Goal: Task Accomplishment & Management: Complete application form

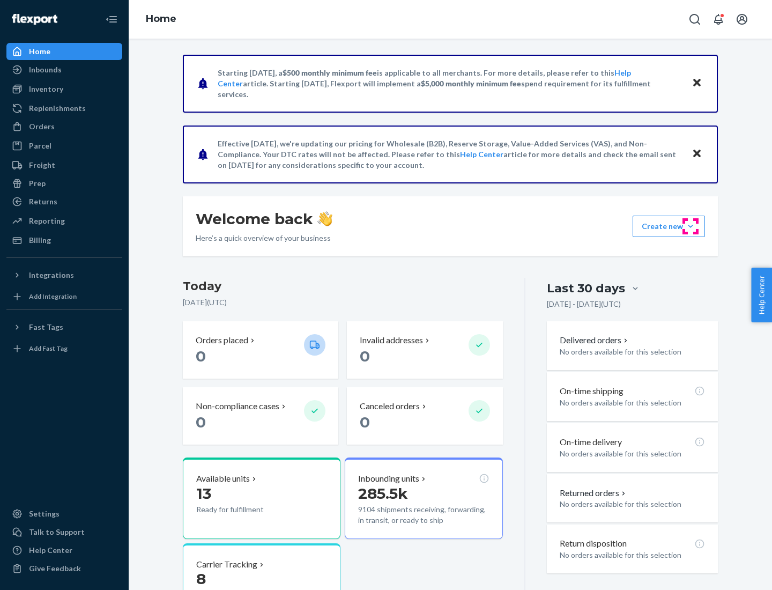
click at [691, 226] on button "Create new Create new inbound Create new order Create new product" at bounding box center [669, 226] width 72 height 21
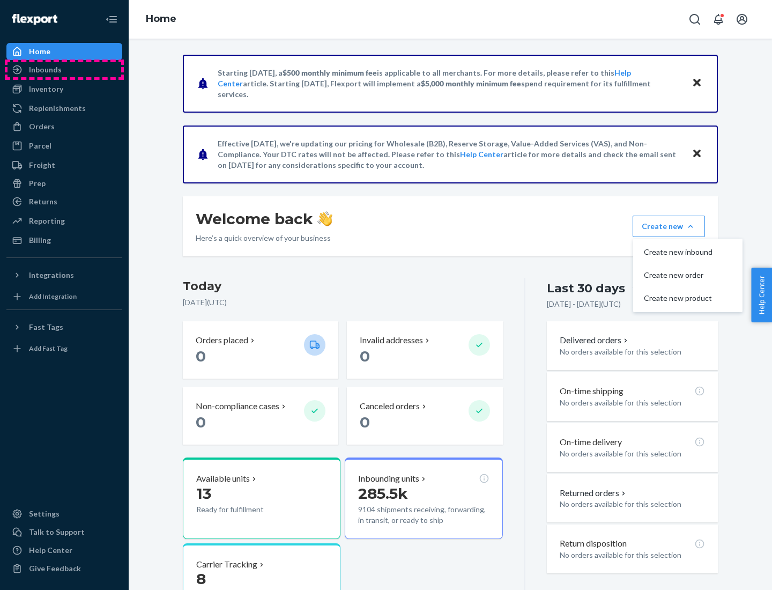
click at [64, 70] on div "Inbounds" at bounding box center [65, 69] width 114 height 15
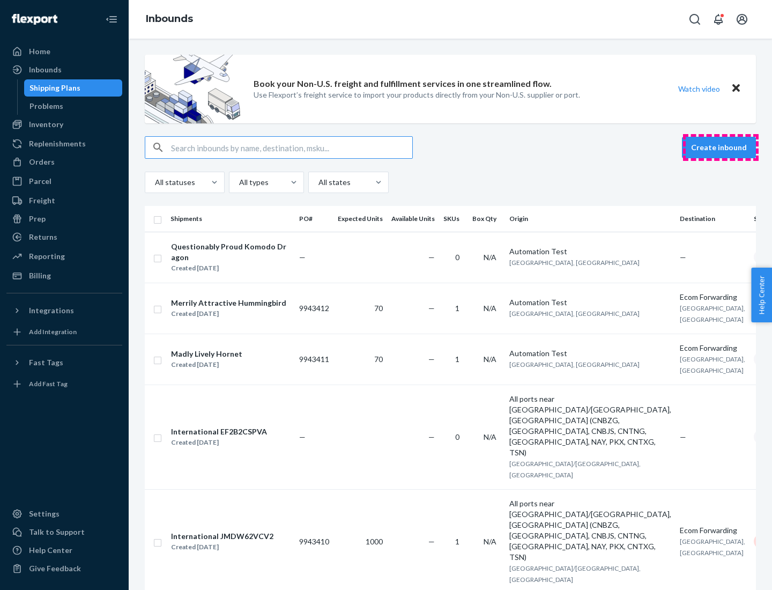
click at [721, 147] on button "Create inbound" at bounding box center [719, 147] width 74 height 21
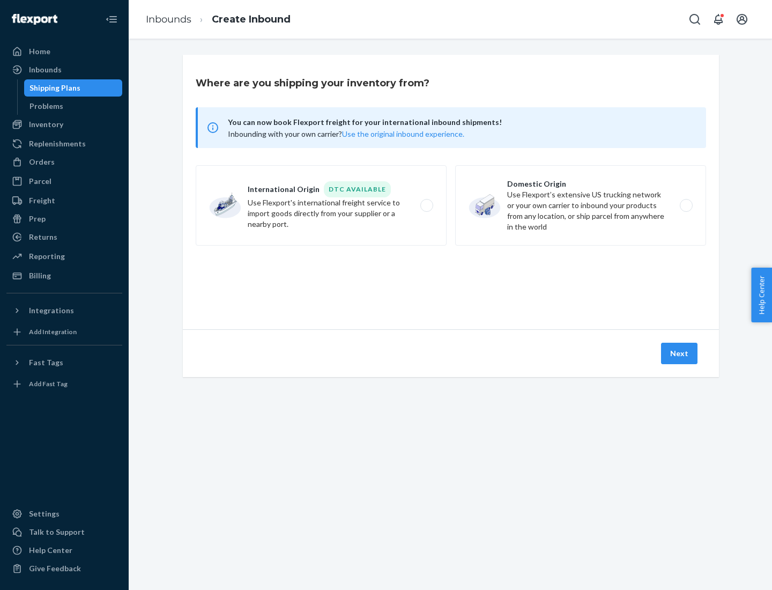
click at [581, 205] on label "Domestic Origin Use Flexport’s extensive US trucking network or your own carrie…" at bounding box center [580, 205] width 251 height 80
click at [686, 205] on input "Domestic Origin Use Flexport’s extensive US trucking network or your own carrie…" at bounding box center [689, 205] width 7 height 7
radio input "true"
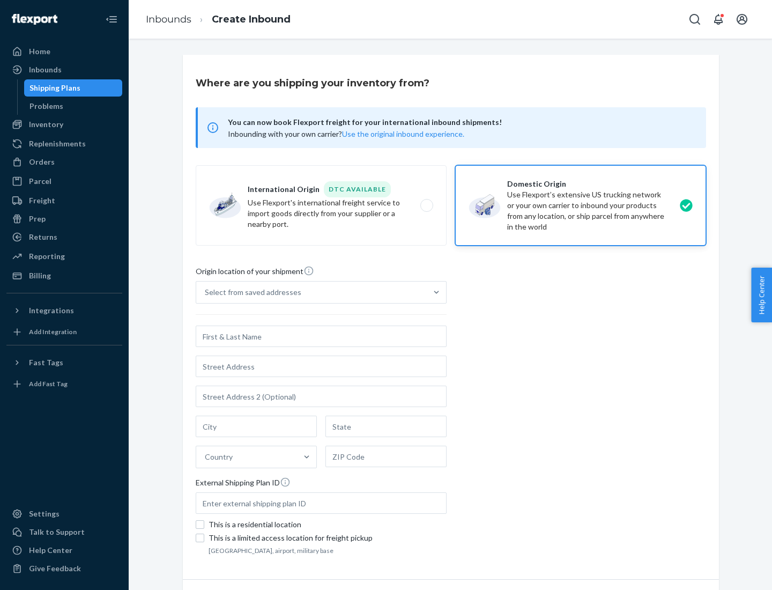
click at [312, 292] on div "Select from saved addresses" at bounding box center [311, 292] width 231 height 21
click at [206, 292] on input "Select from saved addresses" at bounding box center [205, 292] width 1 height 11
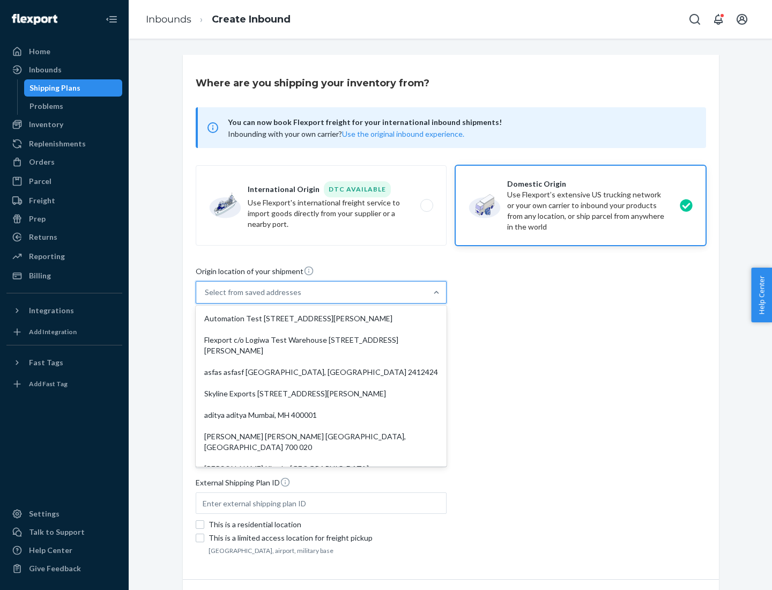
scroll to position [4, 0]
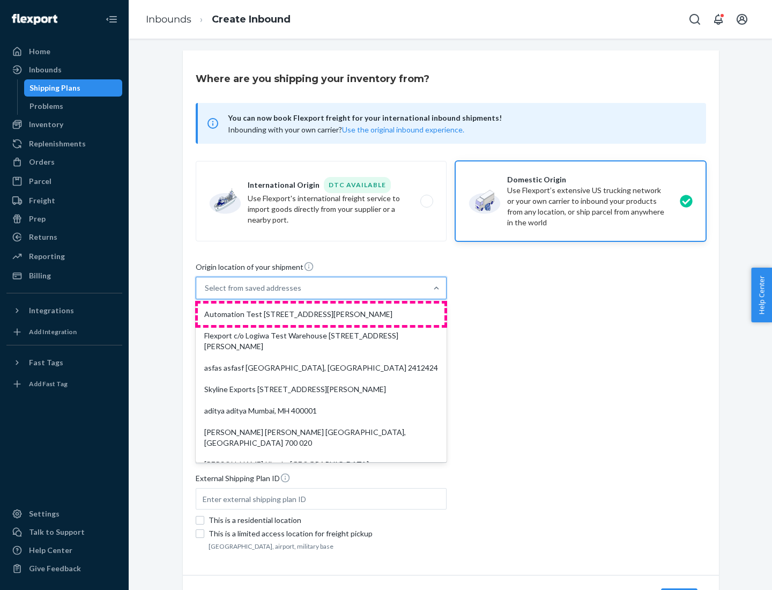
click at [321, 314] on div "Automation Test [STREET_ADDRESS][PERSON_NAME]" at bounding box center [321, 314] width 247 height 21
click at [206, 293] on input "option Automation Test [STREET_ADDRESS][PERSON_NAME]. 9 results available. Use …" at bounding box center [205, 288] width 1 height 11
type input "Automation Test"
type input "9th Floor"
type input "[GEOGRAPHIC_DATA]"
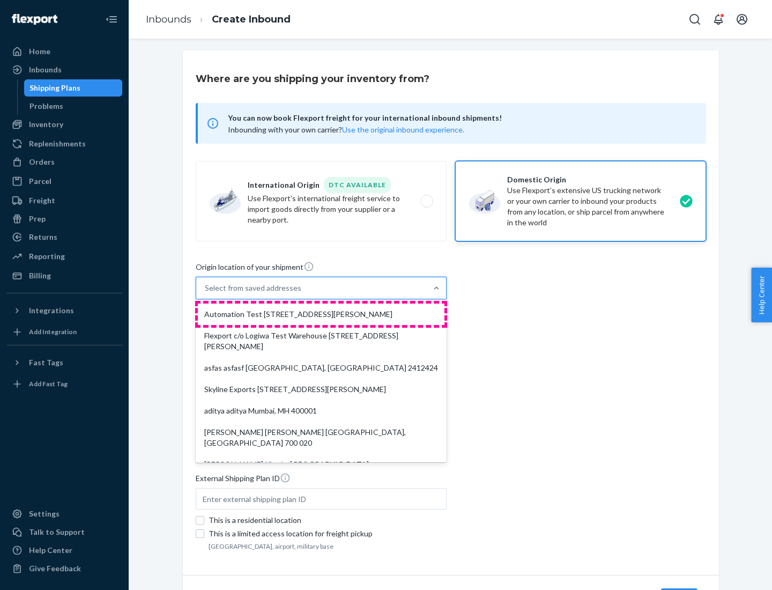
type input "CA"
type input "94104"
type input "[STREET_ADDRESS][PERSON_NAME]"
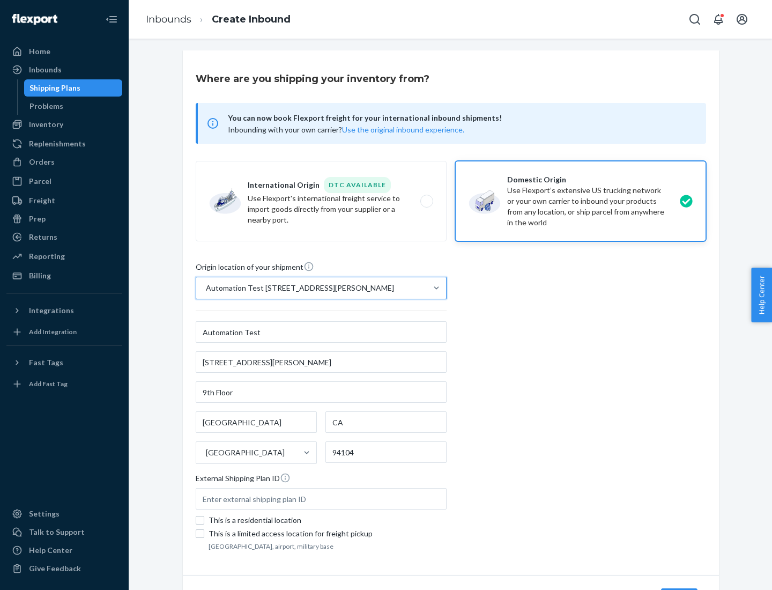
scroll to position [63, 0]
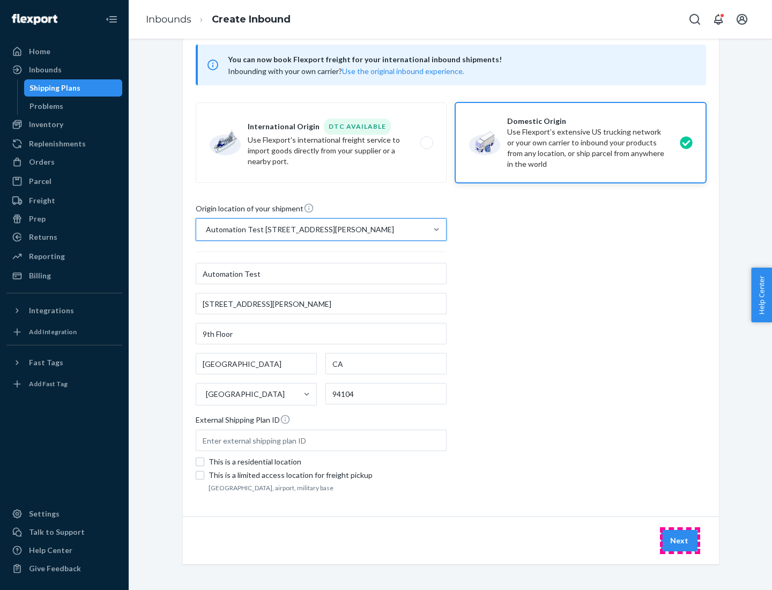
click at [680, 541] on button "Next" at bounding box center [679, 540] width 36 height 21
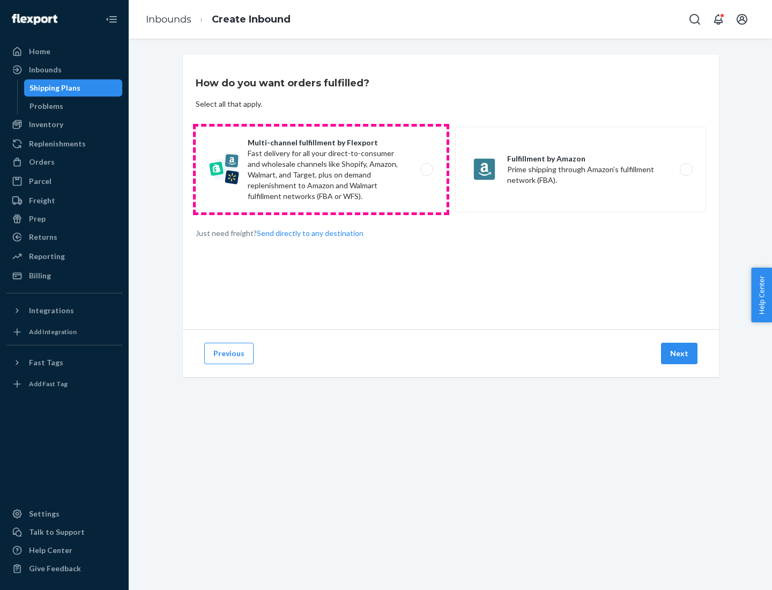
click at [321, 169] on label "Multi-channel fulfillment by Flexport Fast delivery for all your direct-to-cons…" at bounding box center [321, 170] width 251 height 86
click at [426, 169] on input "Multi-channel fulfillment by Flexport Fast delivery for all your direct-to-cons…" at bounding box center [429, 169] width 7 height 7
radio input "true"
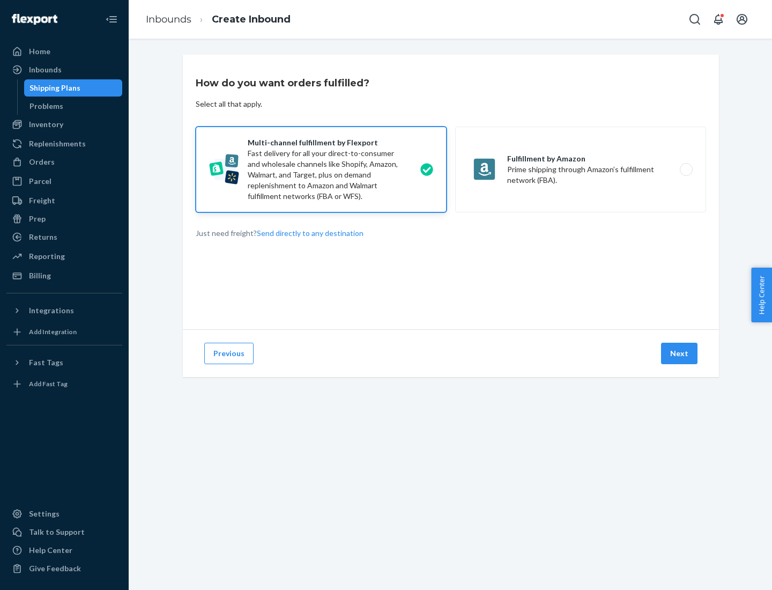
click at [680, 353] on button "Next" at bounding box center [679, 353] width 36 height 21
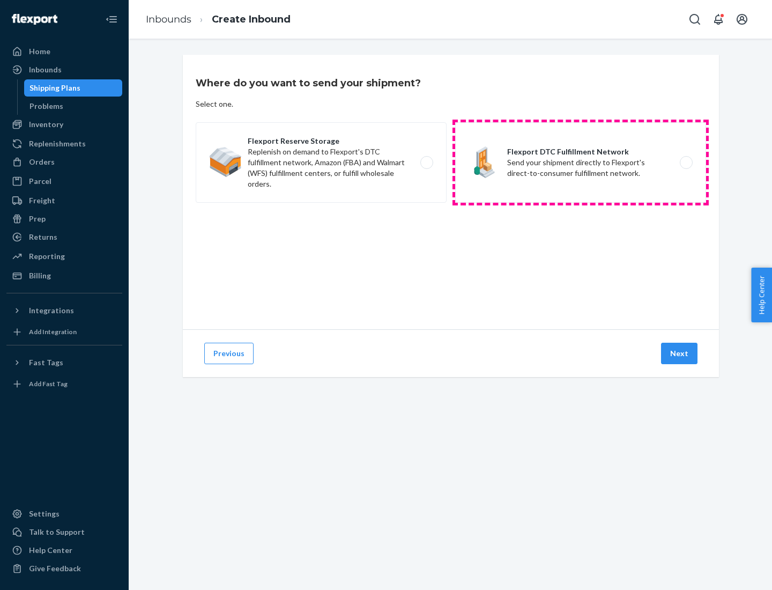
click at [581, 163] on label "Flexport DTC Fulfillment Network Send your shipment directly to Flexport's dire…" at bounding box center [580, 162] width 251 height 80
click at [686, 163] on input "Flexport DTC Fulfillment Network Send your shipment directly to Flexport's dire…" at bounding box center [689, 162] width 7 height 7
radio input "true"
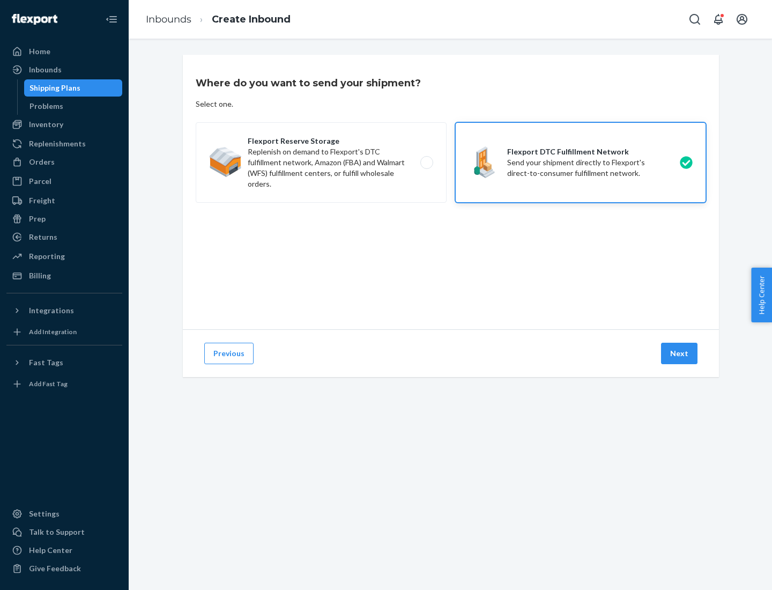
click at [680, 353] on button "Next" at bounding box center [679, 353] width 36 height 21
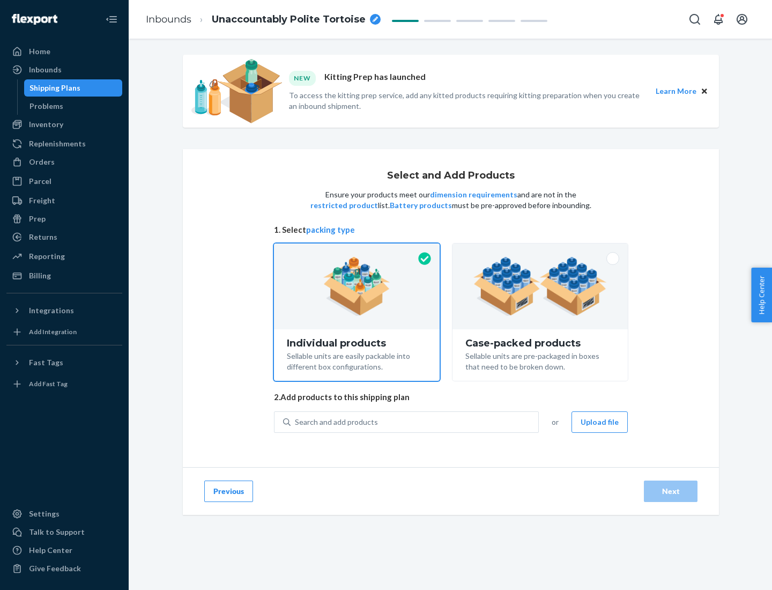
click at [541, 286] on img at bounding box center [541, 286] width 134 height 59
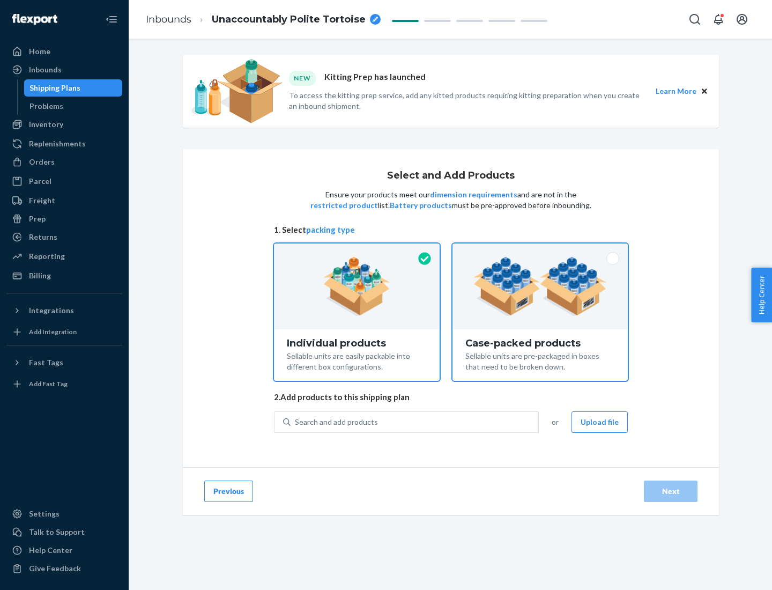
click at [541, 250] on input "Case-packed products Sellable units are pre-packaged in boxes that need to be b…" at bounding box center [540, 246] width 7 height 7
radio input "true"
radio input "false"
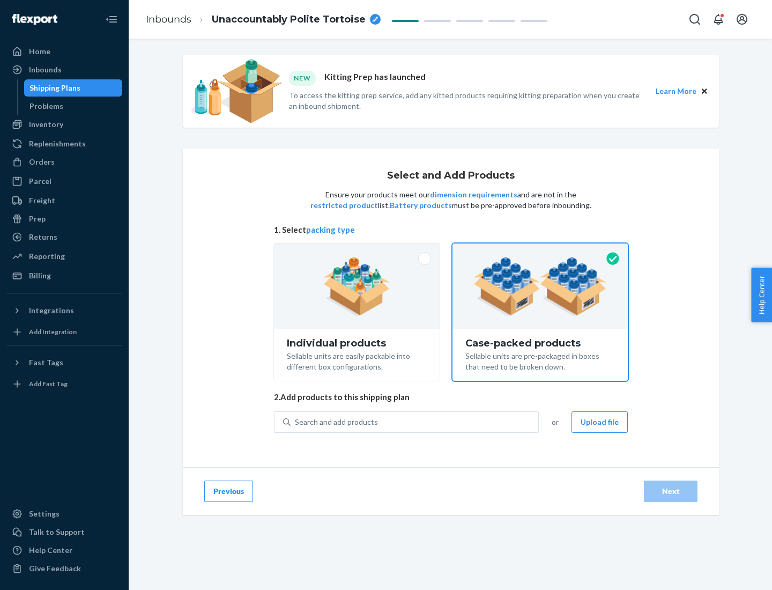
click at [415, 422] on div "Search and add products" at bounding box center [415, 421] width 248 height 19
click at [296, 422] on input "Search and add products" at bounding box center [295, 422] width 1 height 11
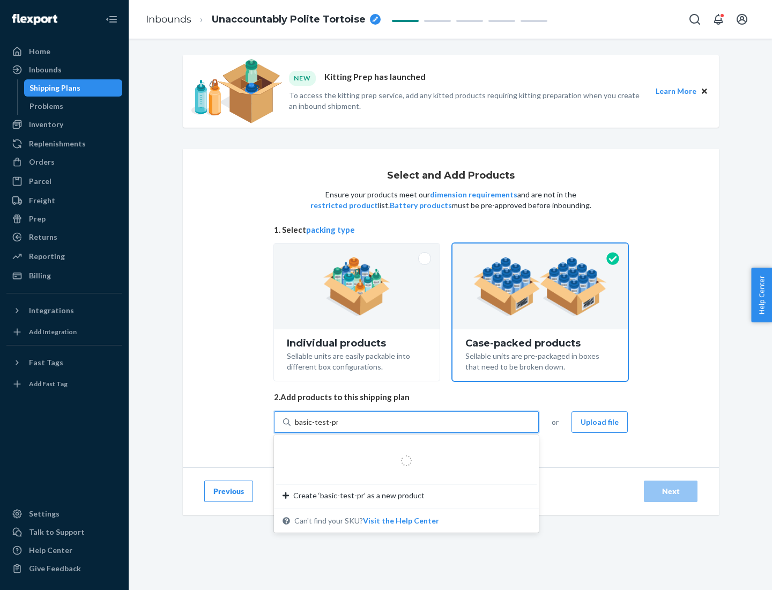
type input "basic-test-product-1"
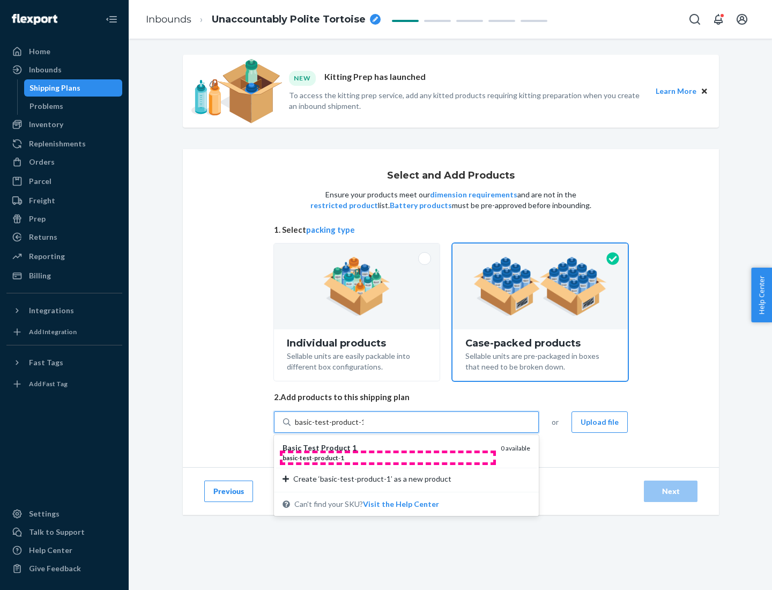
click at [388, 457] on div "basic - test - product - 1" at bounding box center [388, 457] width 210 height 9
click at [364, 427] on input "basic-test-product-1" at bounding box center [329, 422] width 69 height 11
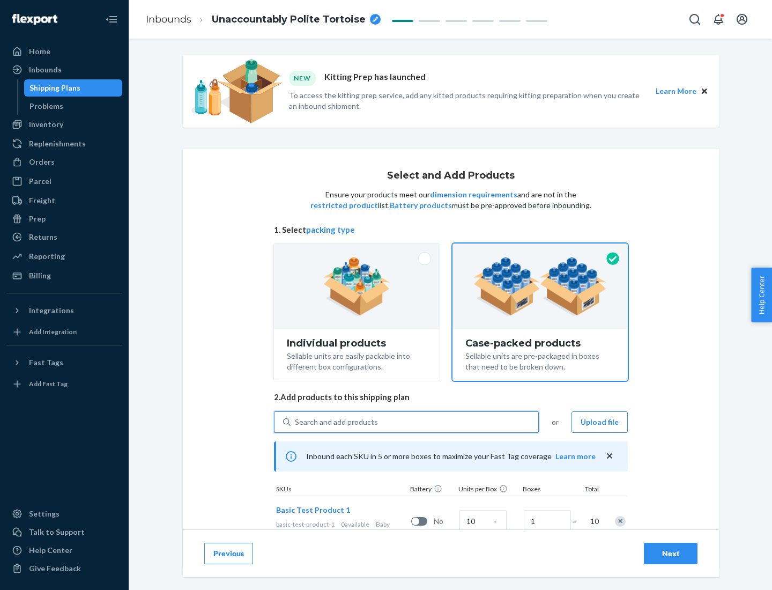
scroll to position [39, 0]
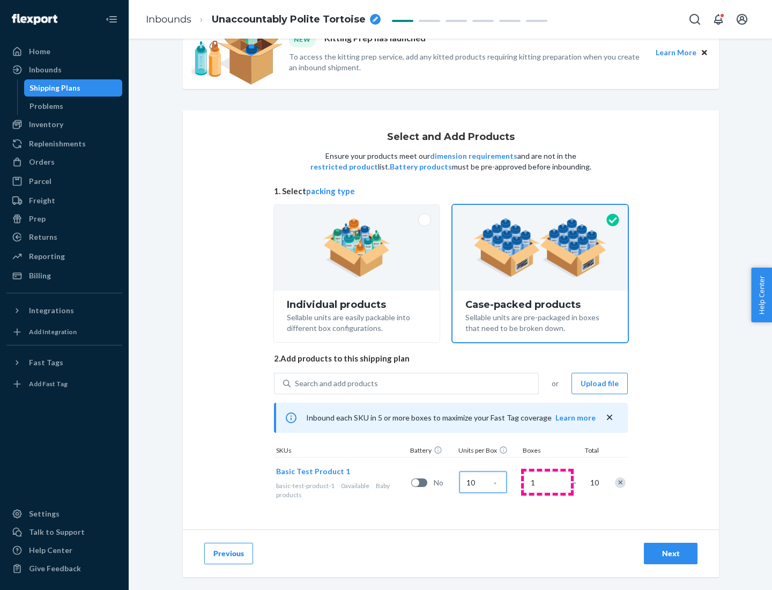
type input "10"
type input "7"
click at [671, 553] on div "Next" at bounding box center [670, 553] width 35 height 11
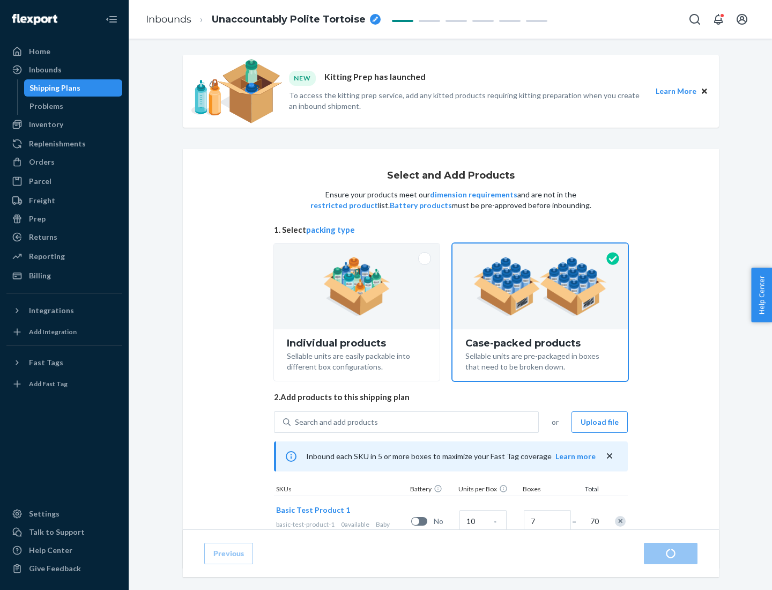
radio input "true"
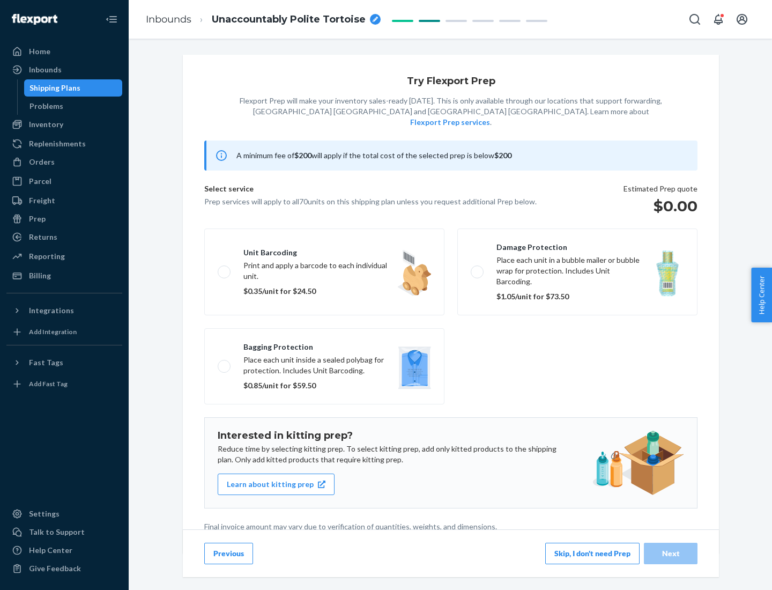
scroll to position [3, 0]
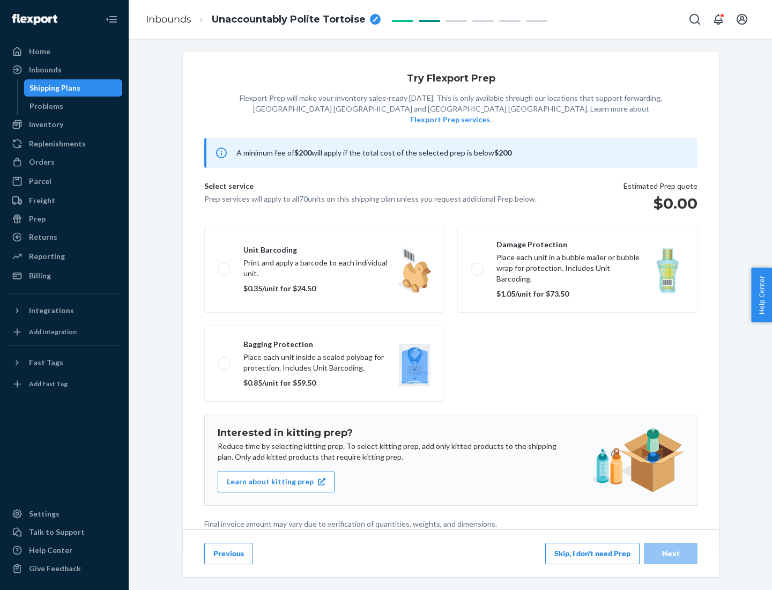
click at [593, 553] on button "Skip, I don't need Prep" at bounding box center [592, 553] width 94 height 21
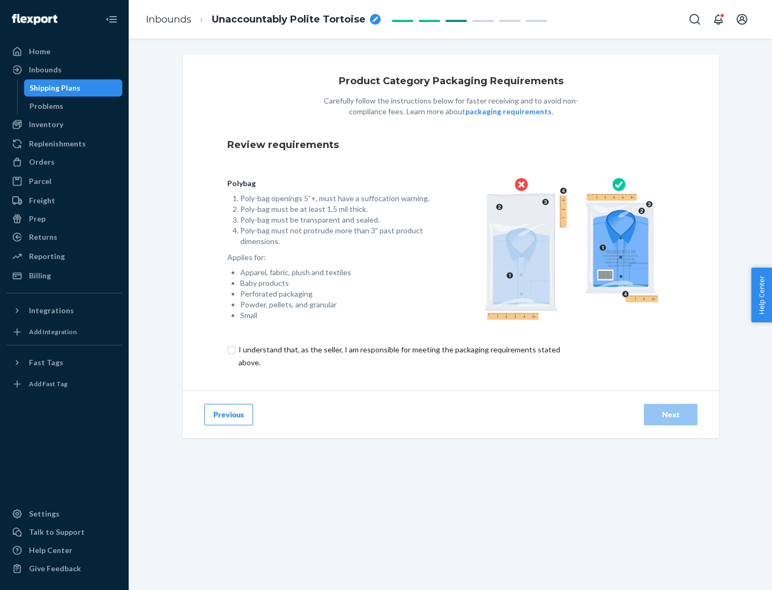
click at [398, 356] on input "checkbox" at bounding box center [405, 356] width 357 height 26
checkbox input "true"
click at [671, 414] on div "Next" at bounding box center [670, 414] width 35 height 11
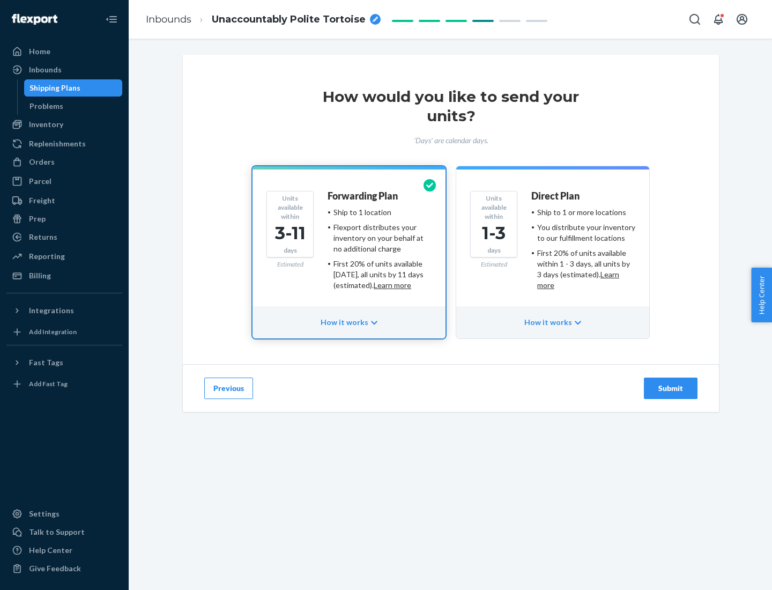
click at [553, 245] on ul "Ship to 1 or more locations You distribute your inventory to our fulfillment lo…" at bounding box center [584, 249] width 104 height 84
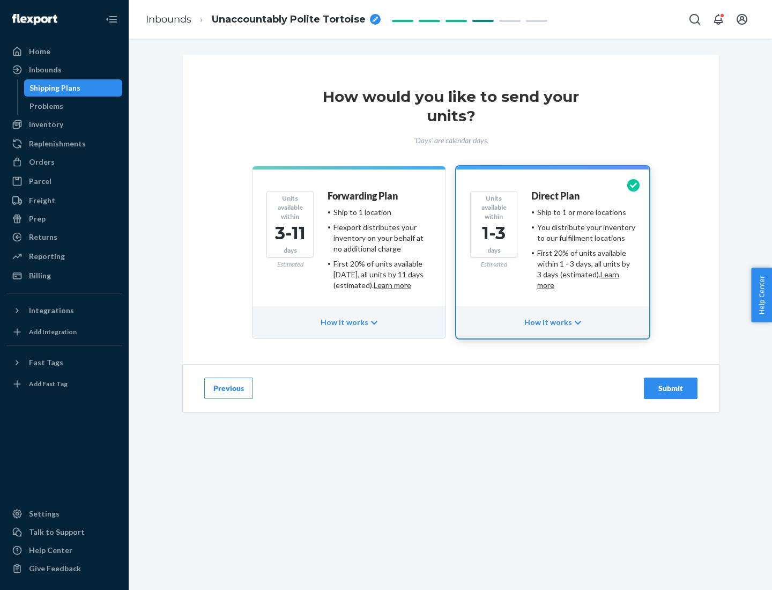
click at [671, 388] on div "Submit" at bounding box center [670, 388] width 35 height 11
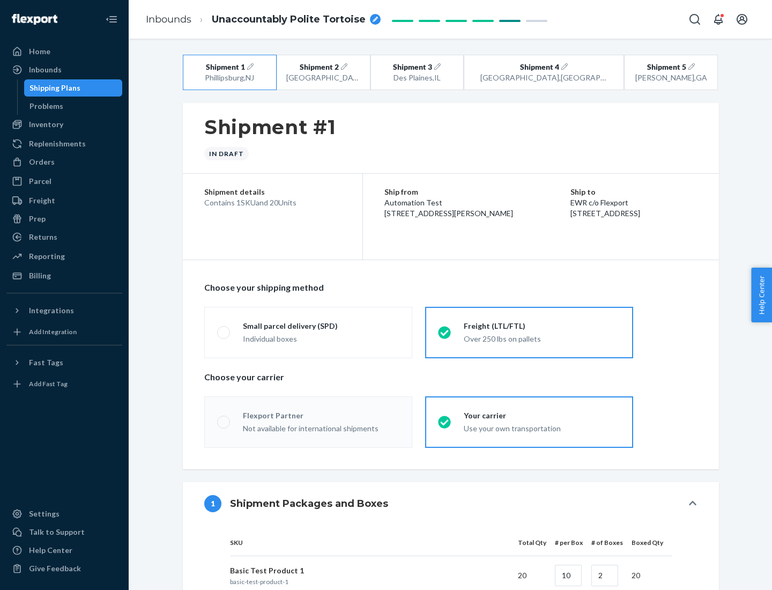
radio input "true"
radio input "false"
radio input "true"
radio input "false"
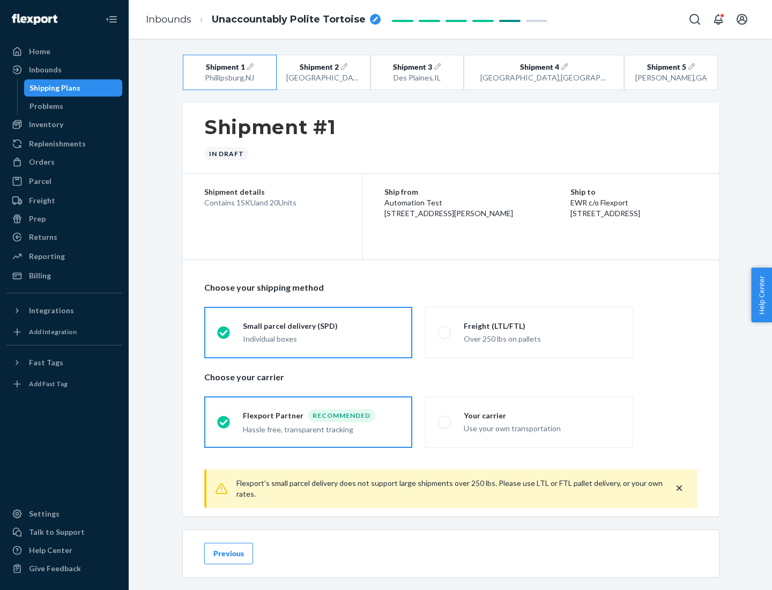
scroll to position [12, 0]
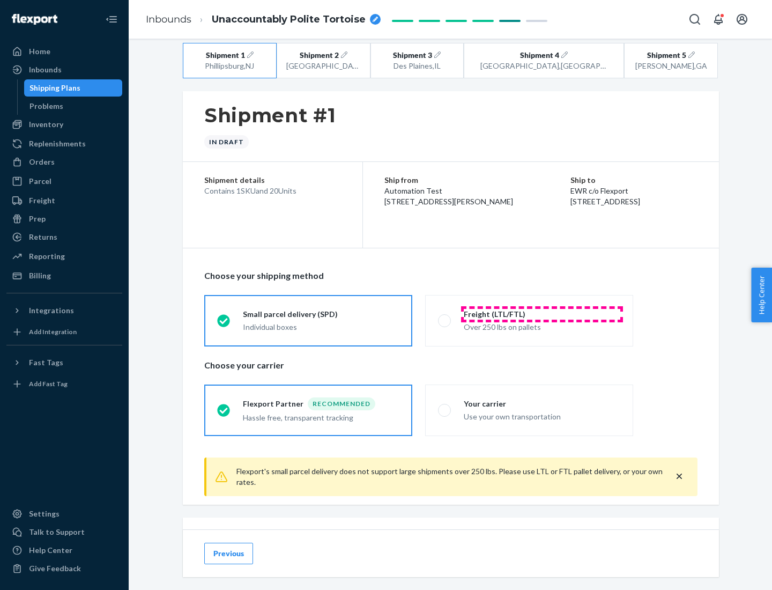
click at [542, 314] on div "Freight (LTL/FTL)" at bounding box center [542, 314] width 157 height 11
click at [445, 317] on input "Freight (LTL/FTL) Over 250 lbs on pallets" at bounding box center [441, 320] width 7 height 7
radio input "true"
radio input "false"
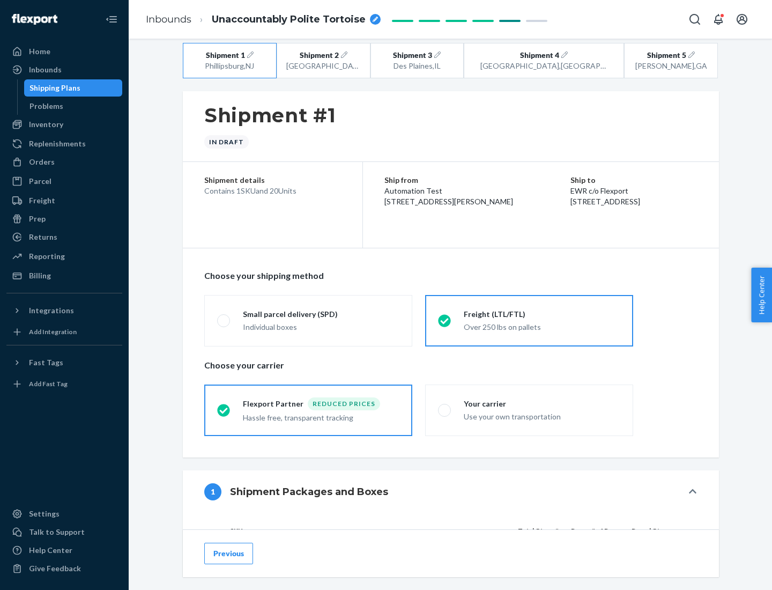
scroll to position [101, 0]
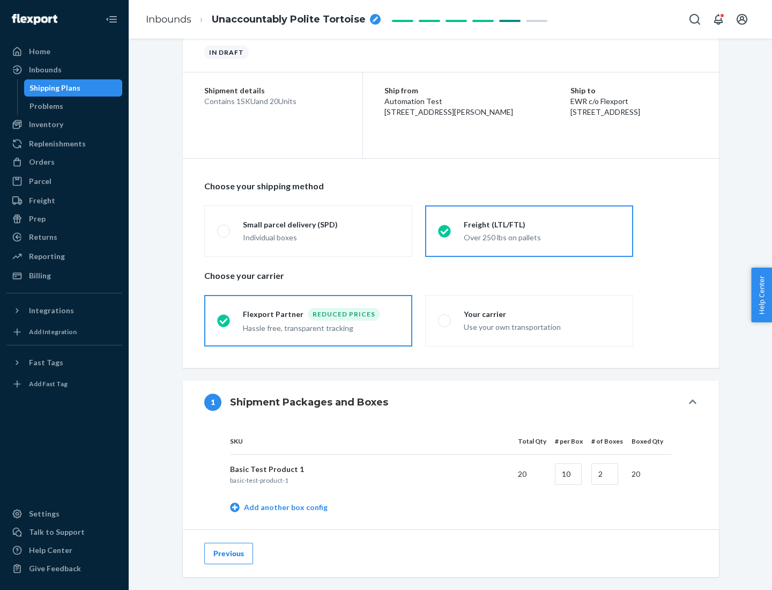
click at [542, 314] on div "Your carrier" at bounding box center [542, 314] width 157 height 11
click at [445, 317] on input "Your carrier Use your own transportation" at bounding box center [441, 320] width 7 height 7
radio input "true"
radio input "false"
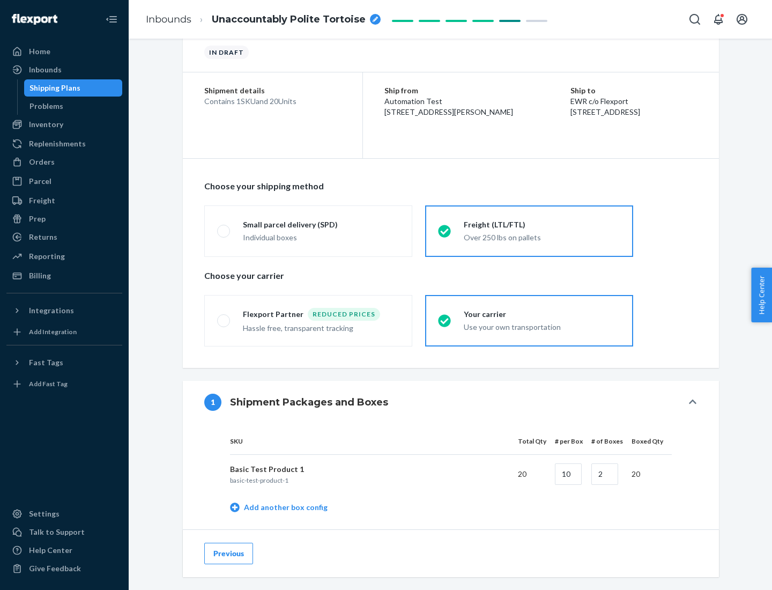
scroll to position [339, 0]
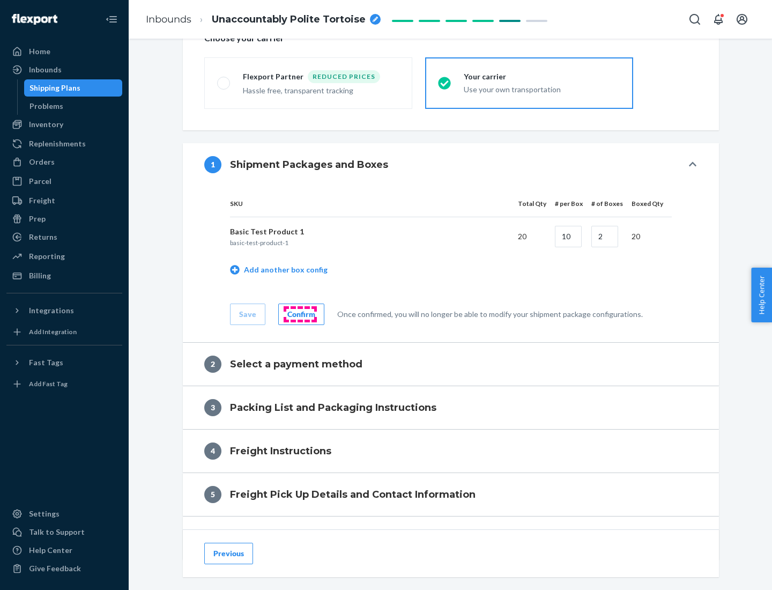
click at [300, 314] on div "Confirm" at bounding box center [301, 314] width 28 height 11
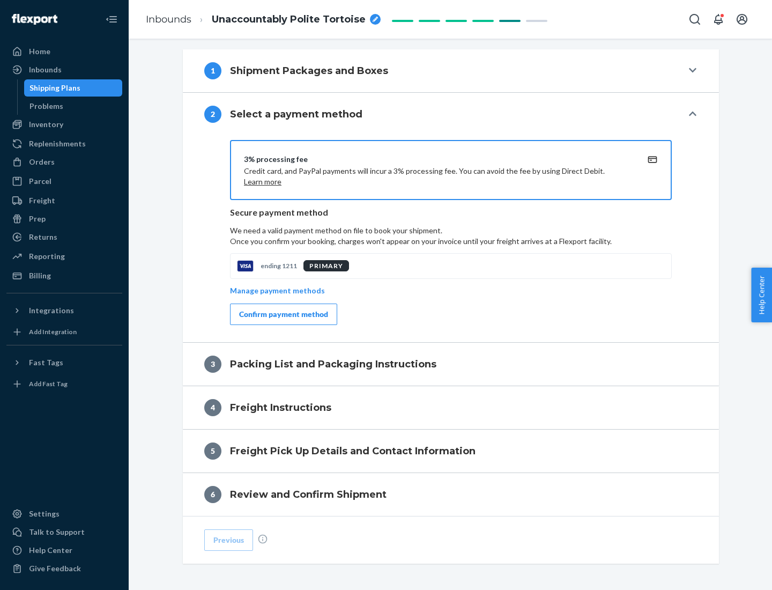
click at [283, 314] on div "Confirm payment method" at bounding box center [283, 314] width 89 height 11
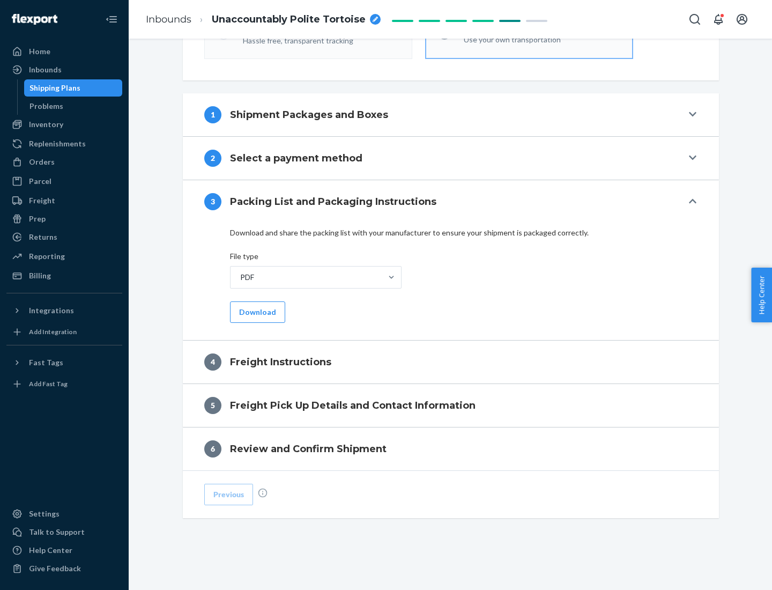
scroll to position [387, 0]
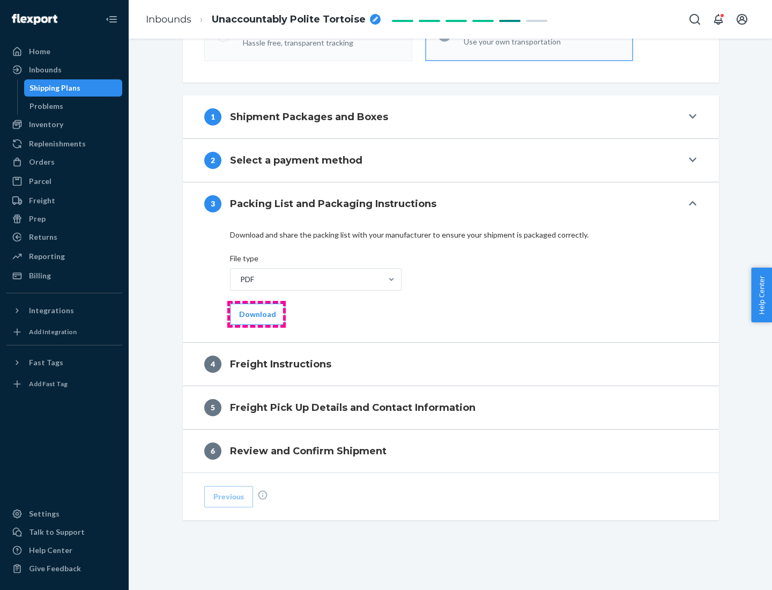
click at [256, 314] on button "Download" at bounding box center [257, 314] width 55 height 21
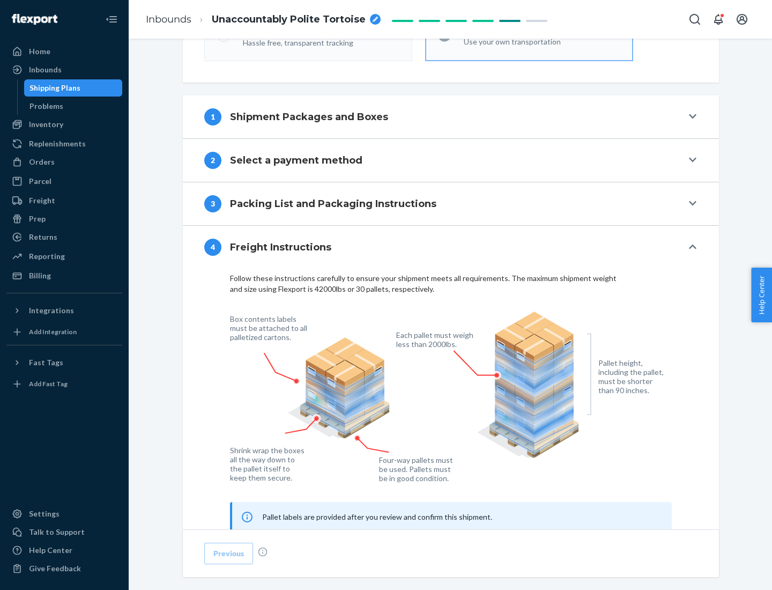
scroll to position [648, 0]
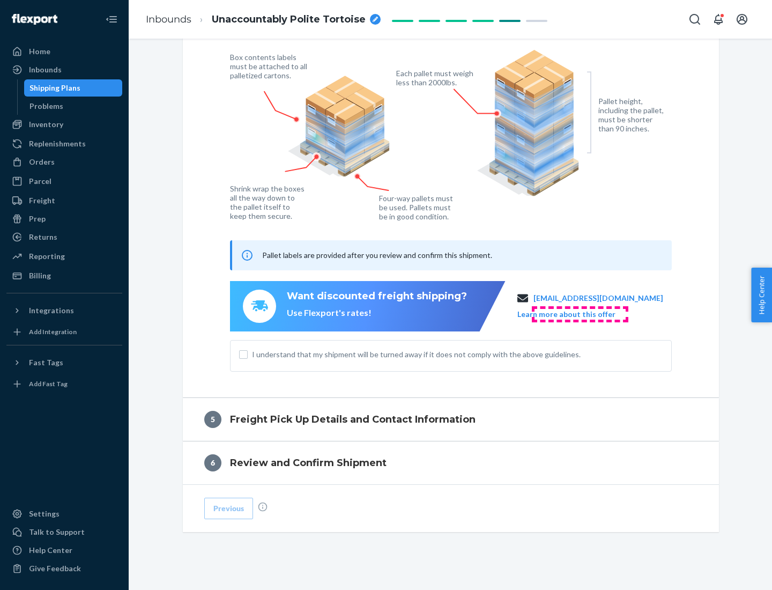
click at [580, 314] on button "Learn more about this offer" at bounding box center [567, 314] width 98 height 11
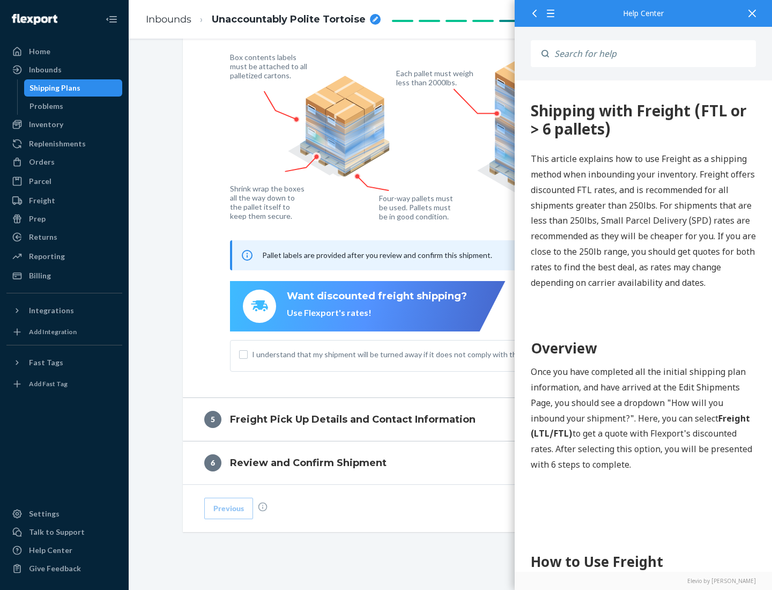
scroll to position [0, 0]
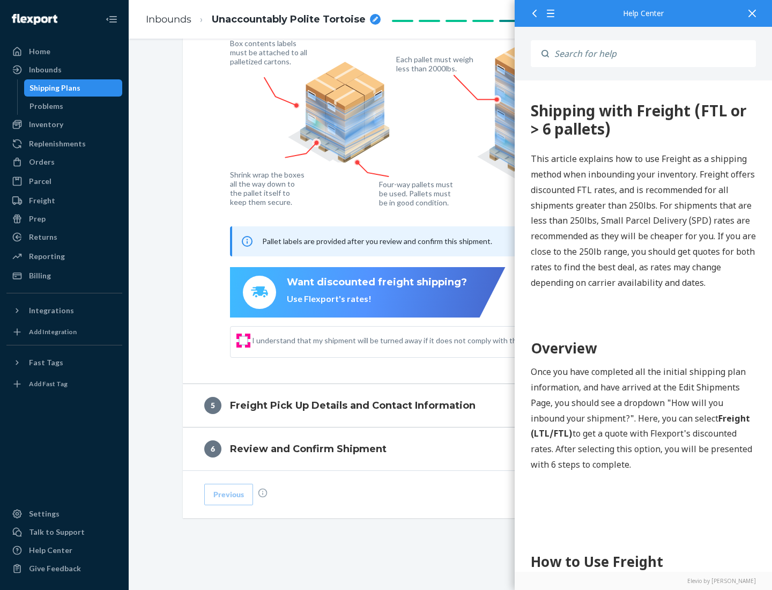
click at [243, 340] on input "I understand that my shipment will be turned away if it does not comply with th…" at bounding box center [243, 340] width 9 height 9
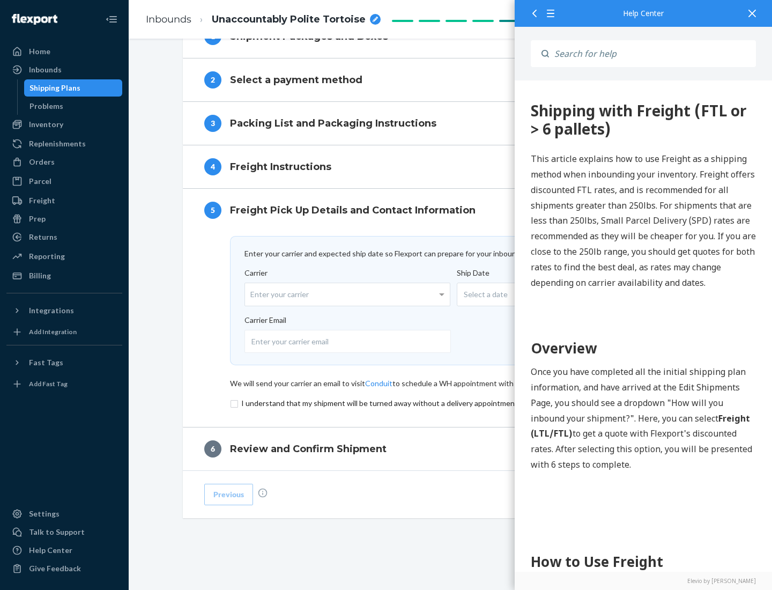
scroll to position [467, 0]
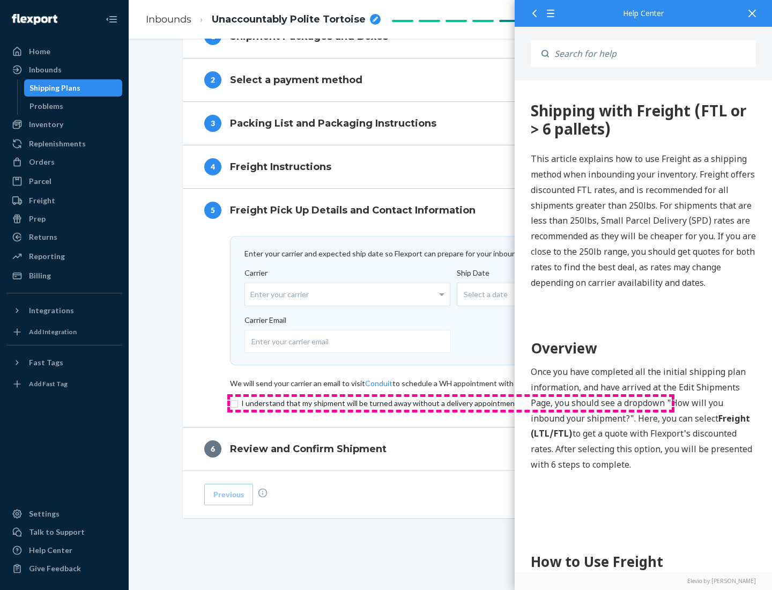
click at [451, 403] on input "checkbox" at bounding box center [451, 403] width 442 height 13
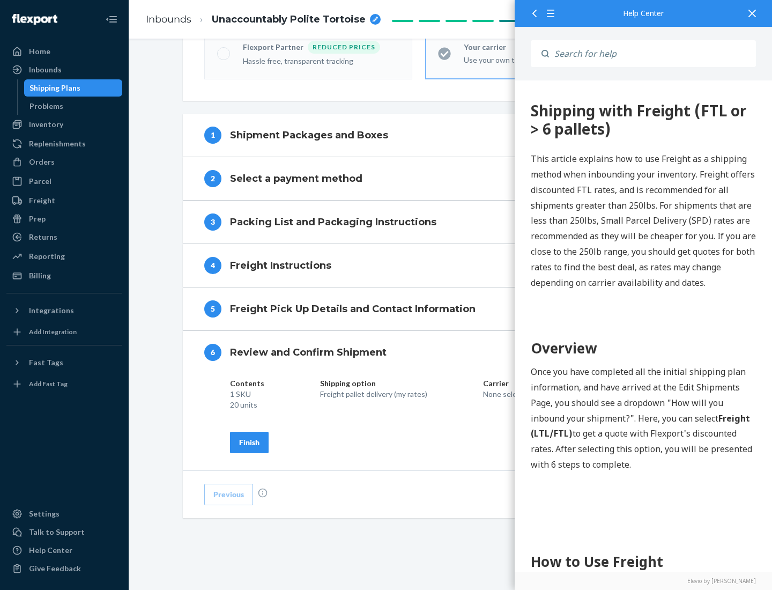
scroll to position [368, 0]
click at [249, 442] on div "Finish" at bounding box center [249, 442] width 20 height 11
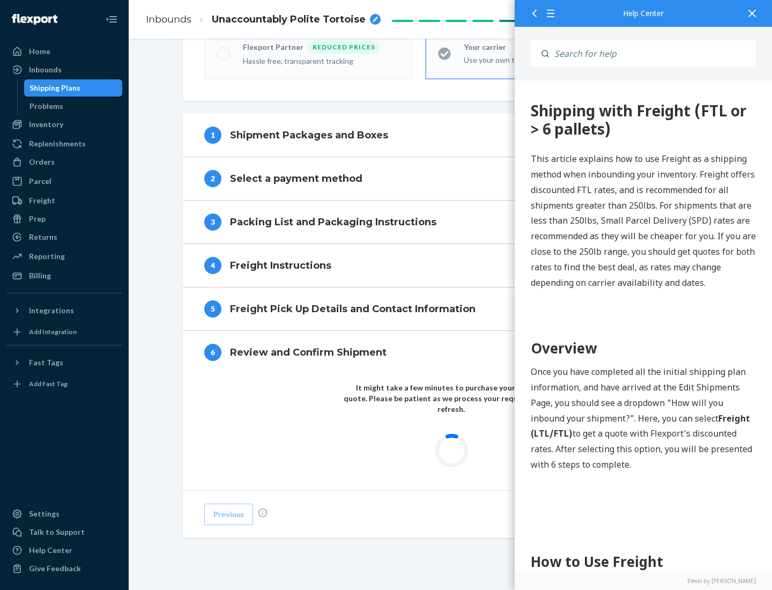
scroll to position [315, 0]
